Goal: Information Seeking & Learning: Learn about a topic

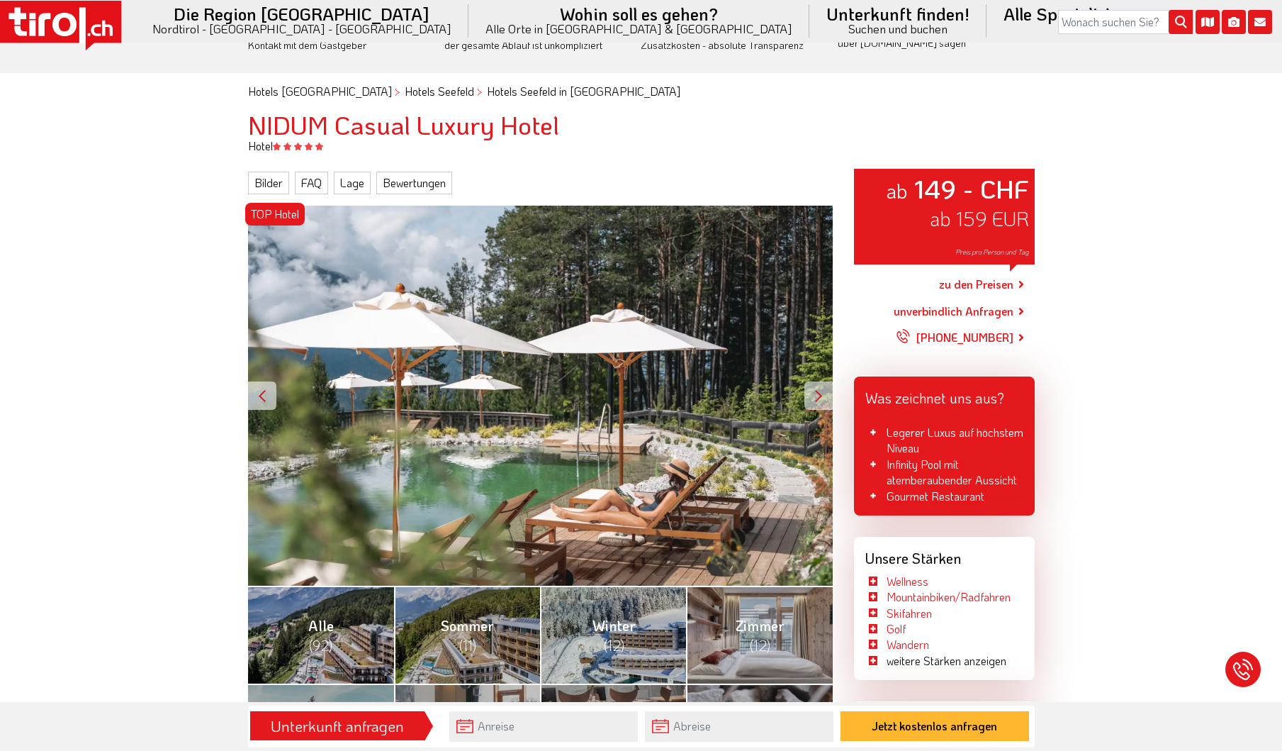
scroll to position [425, 0]
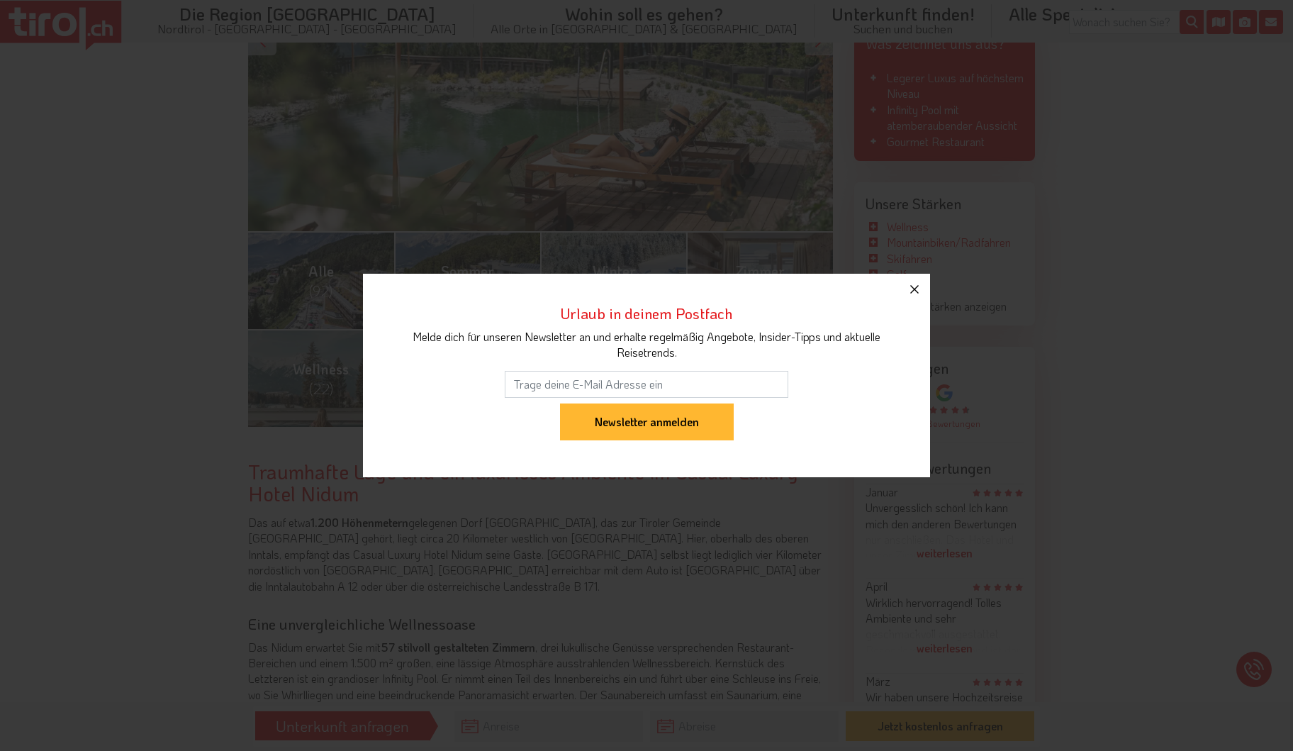
click at [915, 281] on icon "button" at bounding box center [914, 289] width 17 height 17
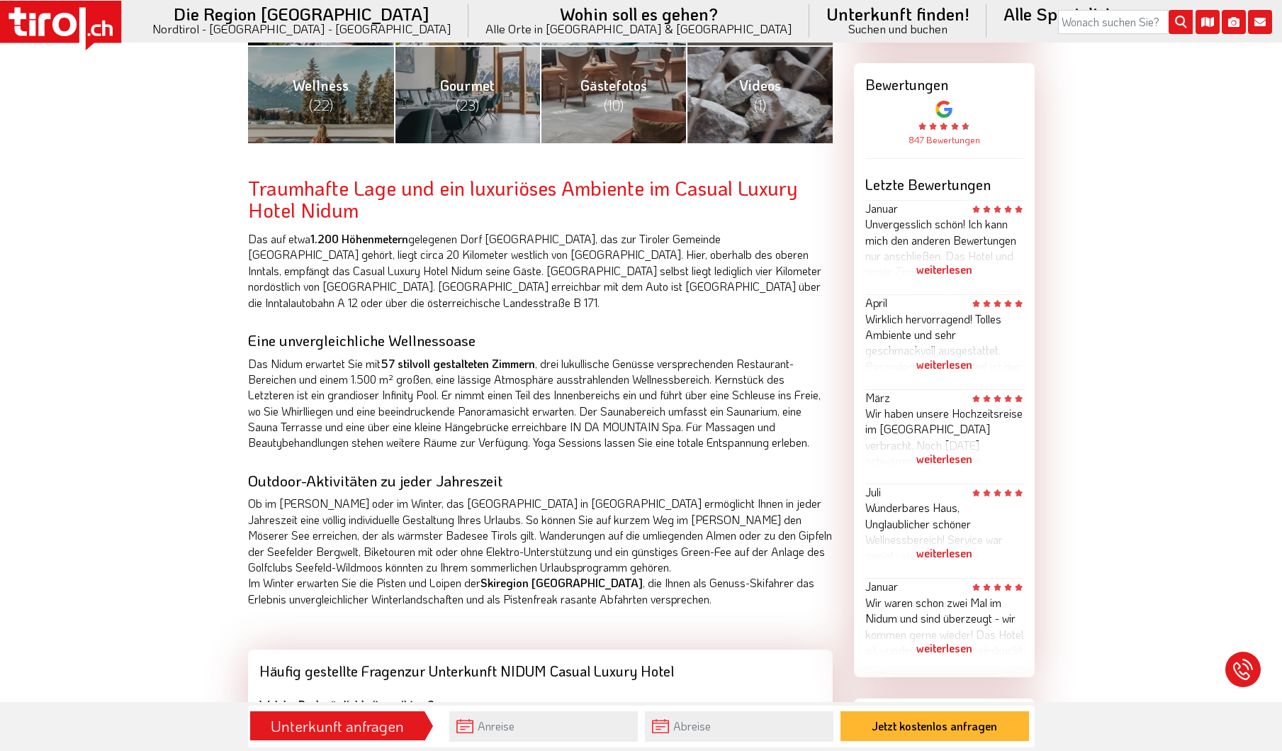
scroll to position [922, 0]
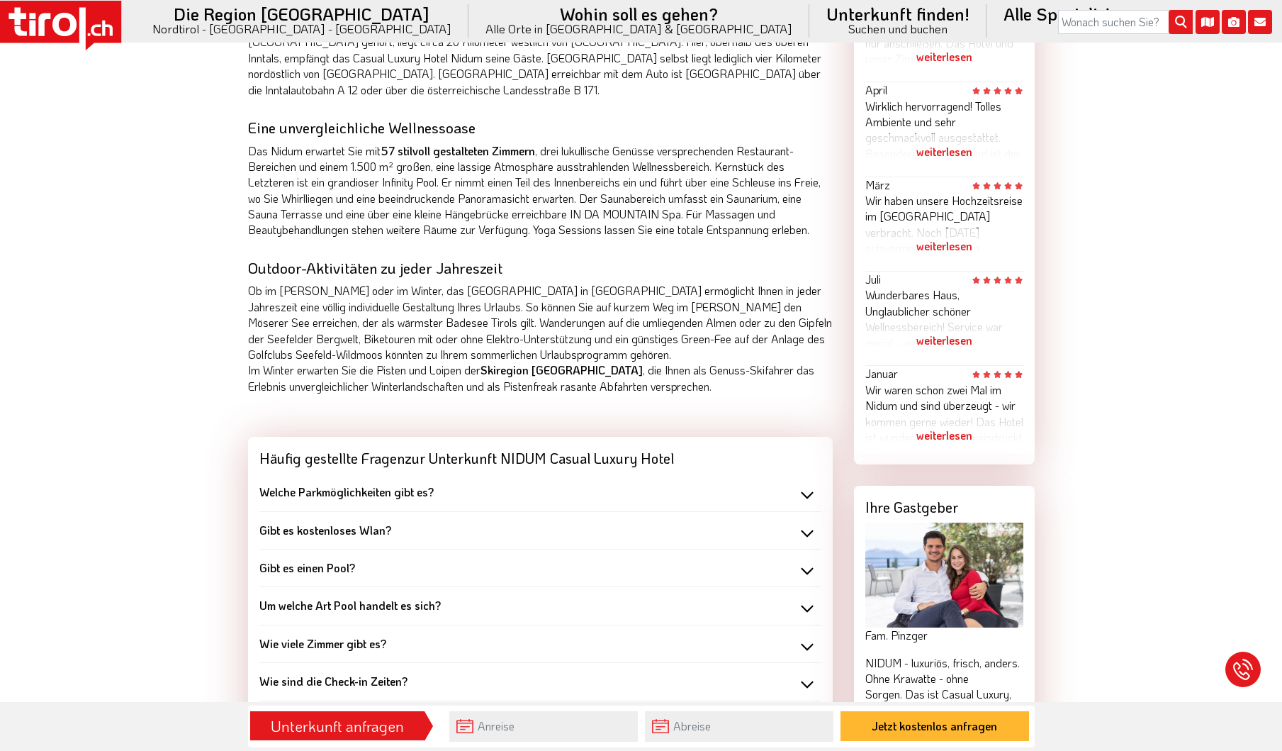
click at [796, 484] on div "Welche Parkmöglichkeiten gibt es?" at bounding box center [540, 492] width 562 height 16
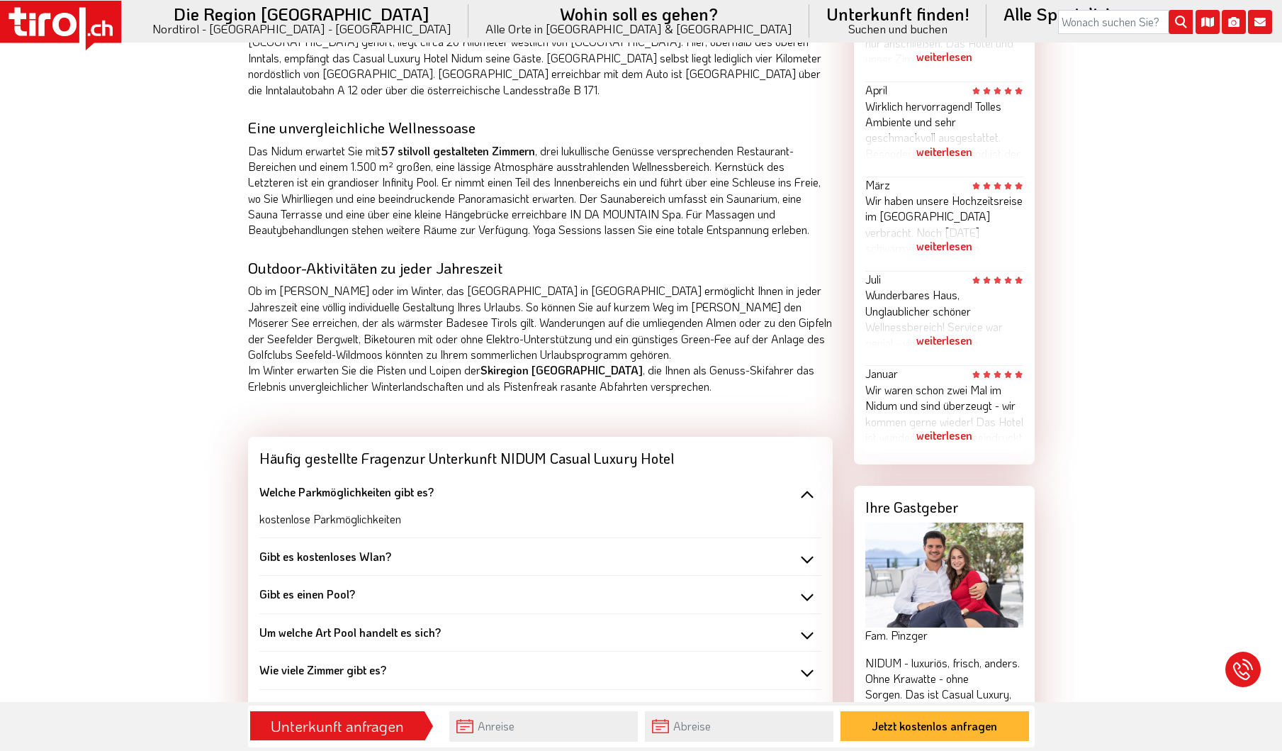
click at [805, 549] on div "Gibt es kostenloses Wlan?" at bounding box center [540, 557] width 562 height 16
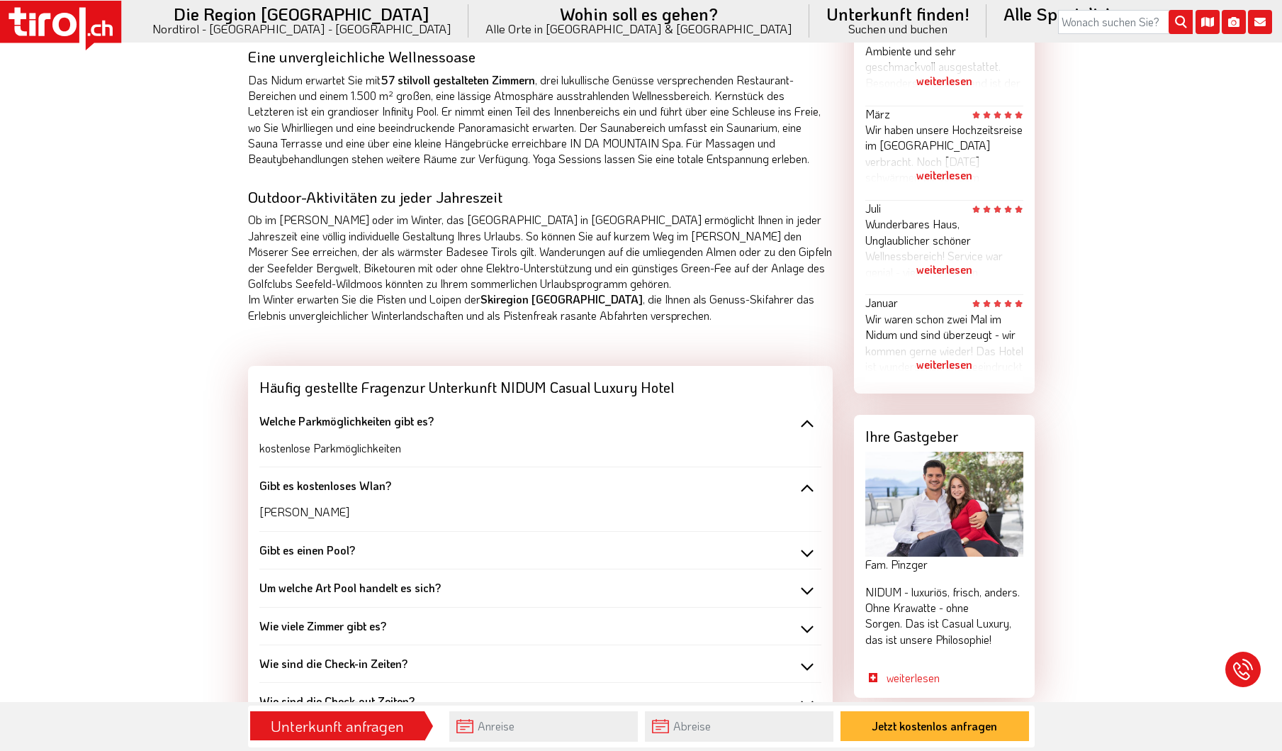
scroll to position [1063, 0]
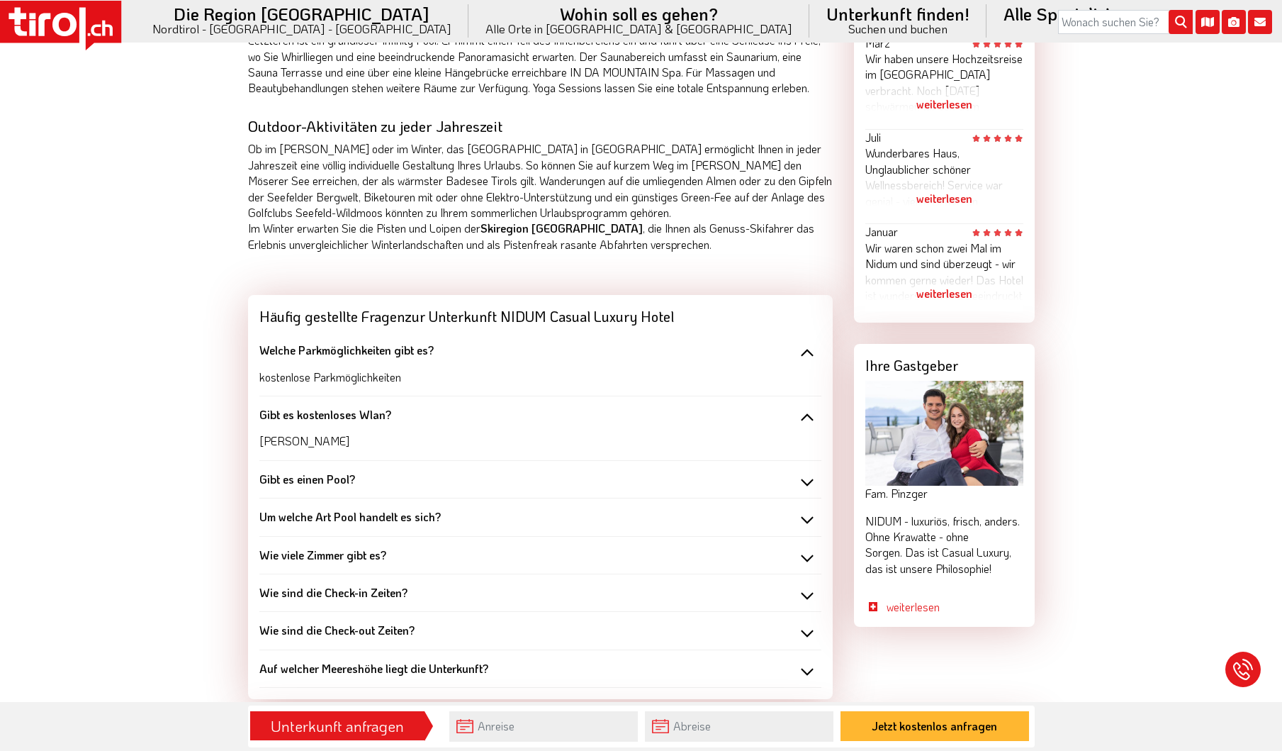
click at [795, 471] on div "Gibt es einen Pool?" at bounding box center [540, 479] width 562 height 16
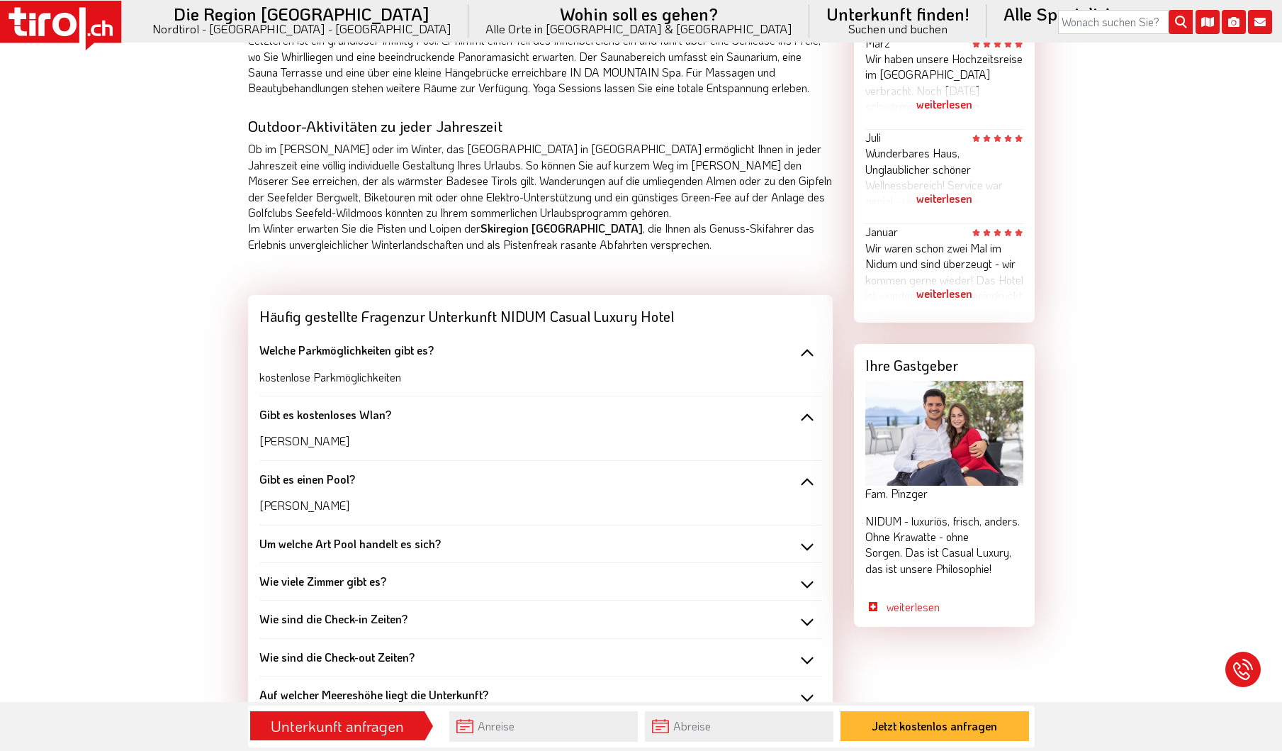
click at [805, 536] on div "Um welche Art Pool handelt es sich?" at bounding box center [540, 544] width 562 height 16
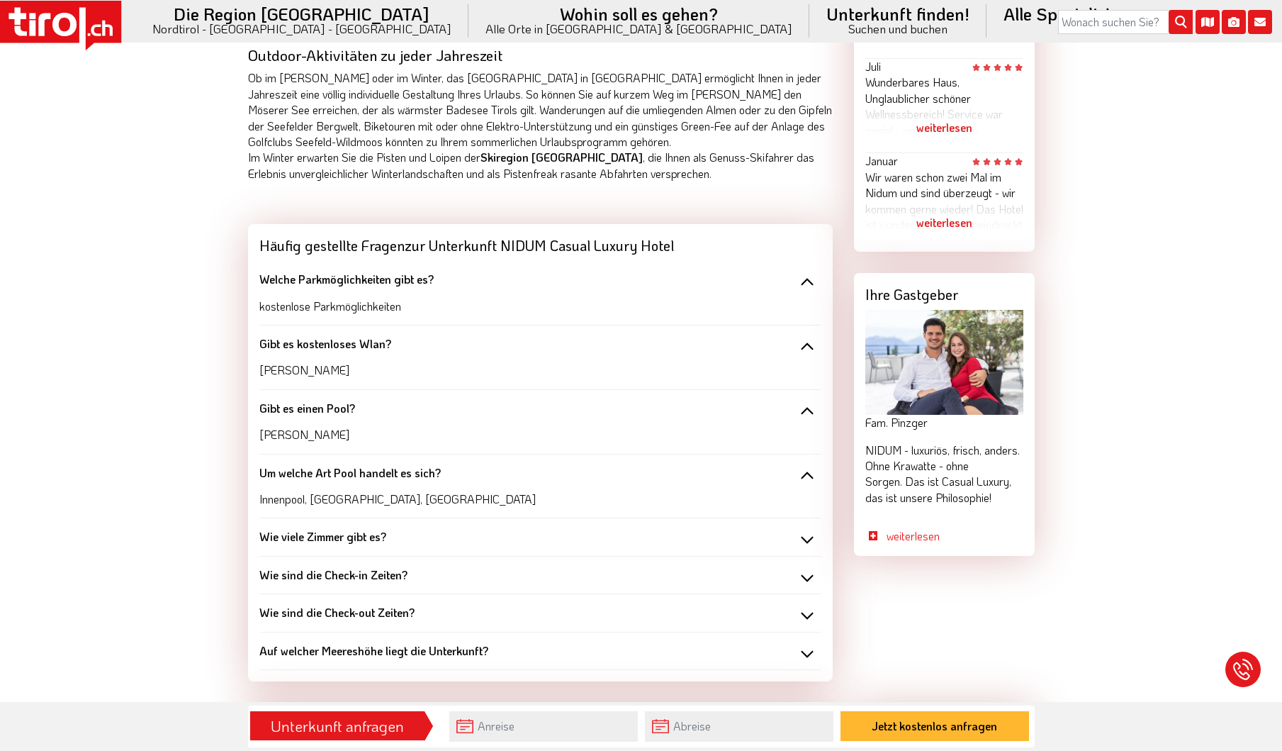
scroll to position [1205, 0]
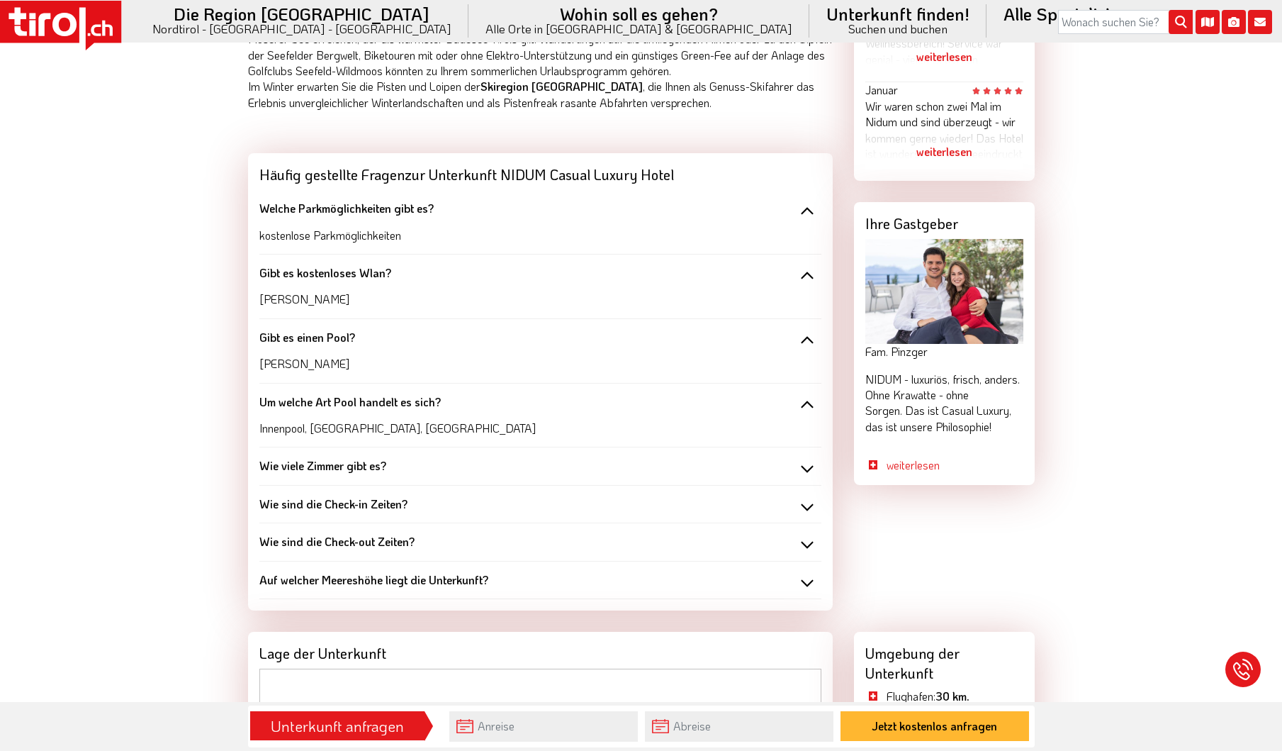
click at [801, 458] on div "Wie viele Zimmer gibt es?" at bounding box center [540, 466] width 562 height 16
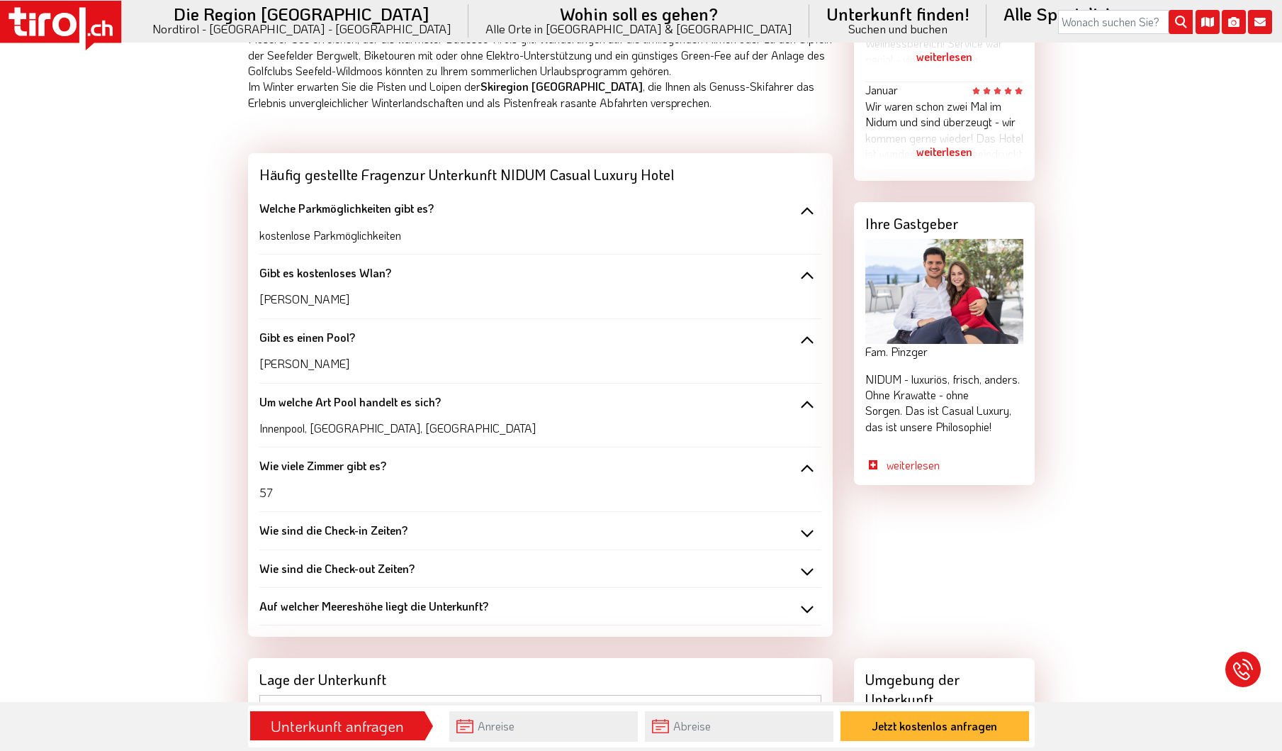
click at [800, 522] on div "Wie sind die Check-in Zeiten?" at bounding box center [540, 530] width 562 height 16
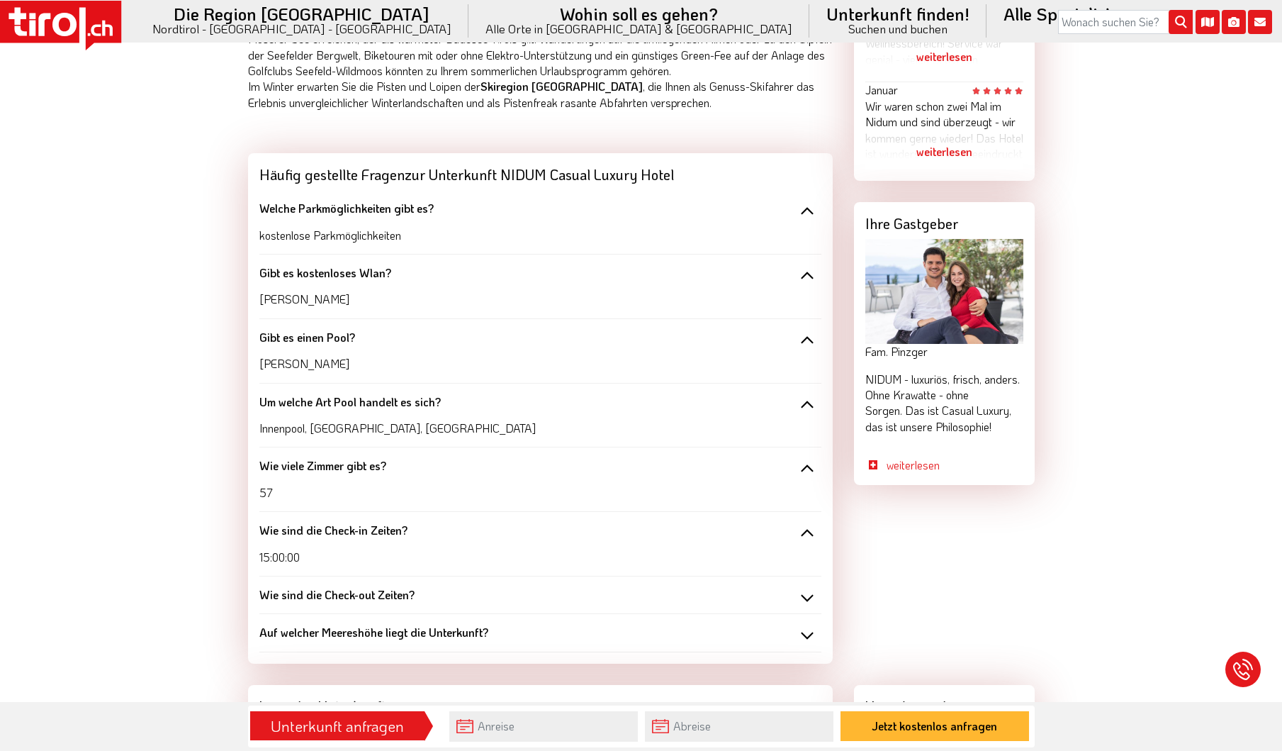
scroll to position [1276, 0]
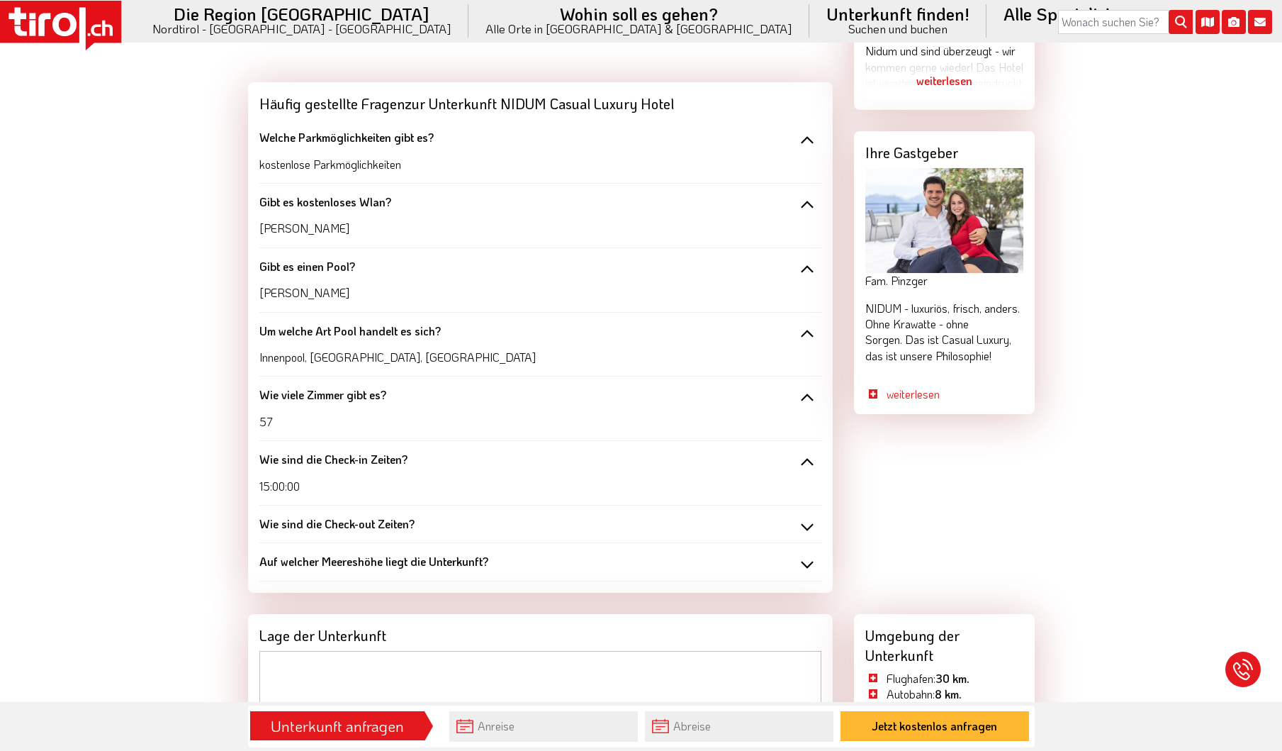
click at [803, 516] on div "Wie sind die Check-out Zeiten?" at bounding box center [540, 524] width 562 height 16
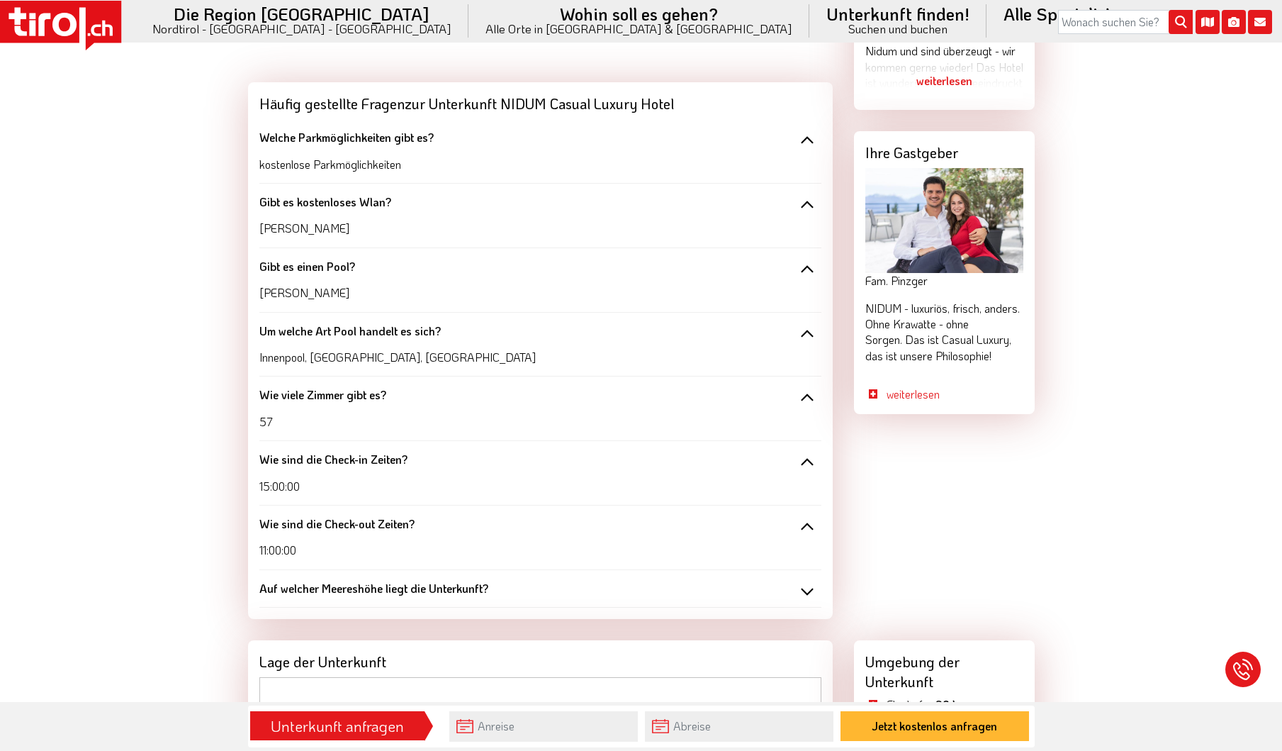
scroll to position [1418, 0]
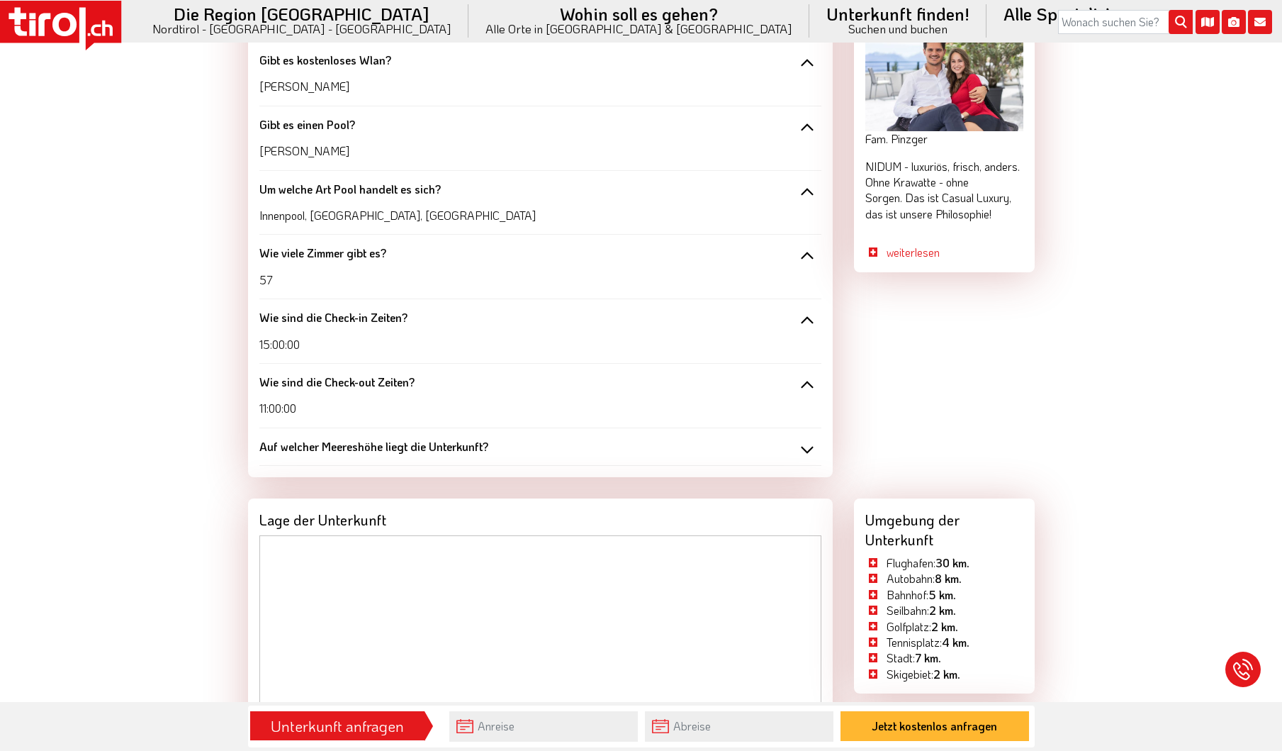
click at [809, 439] on div "Auf welcher Meereshöhe liegt die Unterkunft?" at bounding box center [540, 447] width 562 height 16
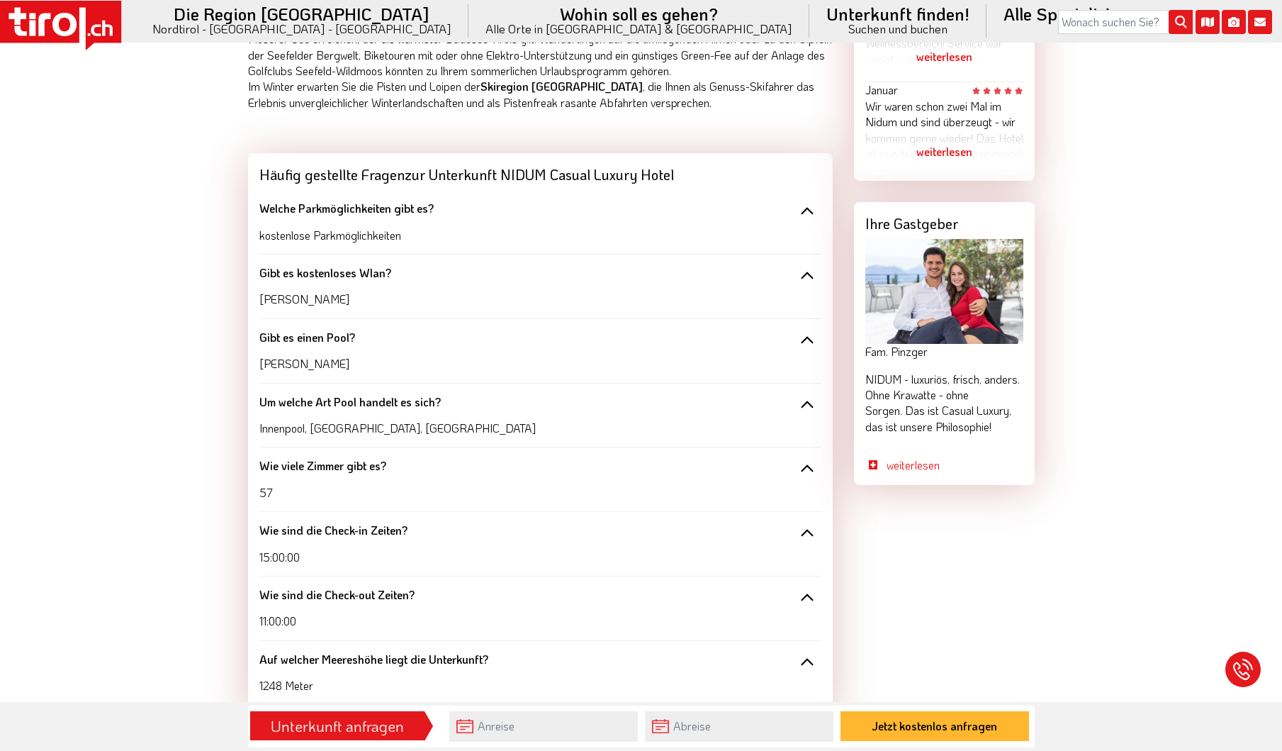
scroll to position [922, 0]
